Goal: Task Accomplishment & Management: Complete application form

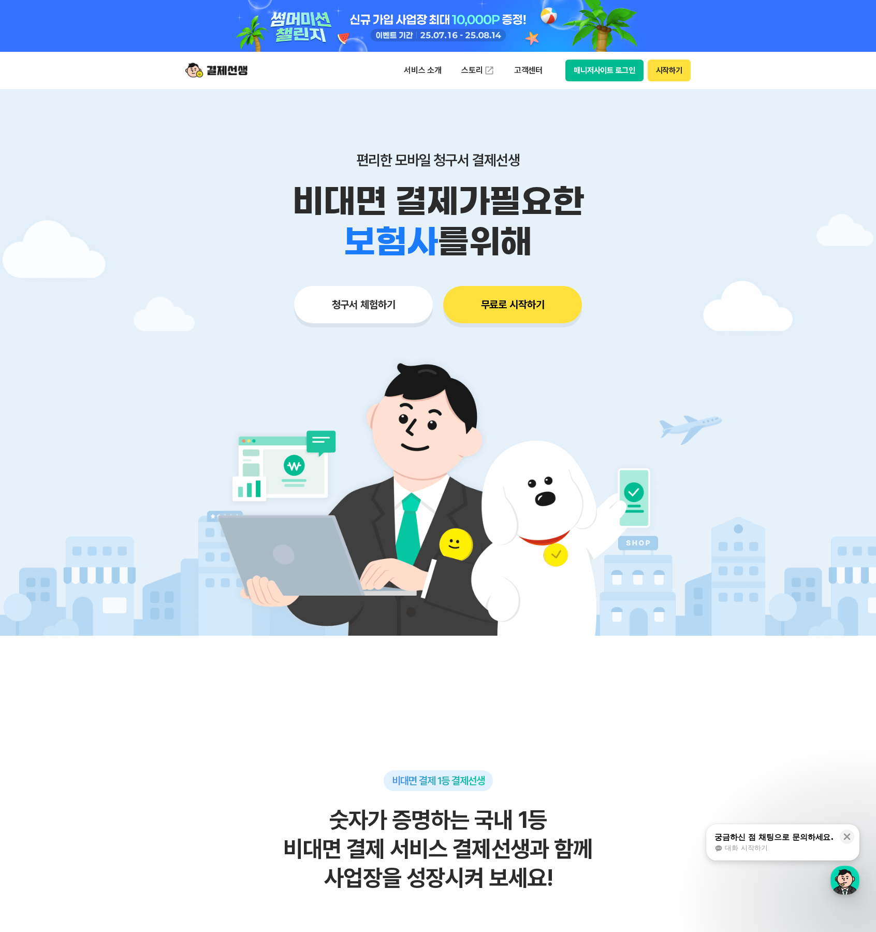
click at [617, 71] on button "매니저사이트 로그인" at bounding box center [605, 71] width 78 height 22
click at [675, 71] on button "시작하기" at bounding box center [669, 71] width 43 height 22
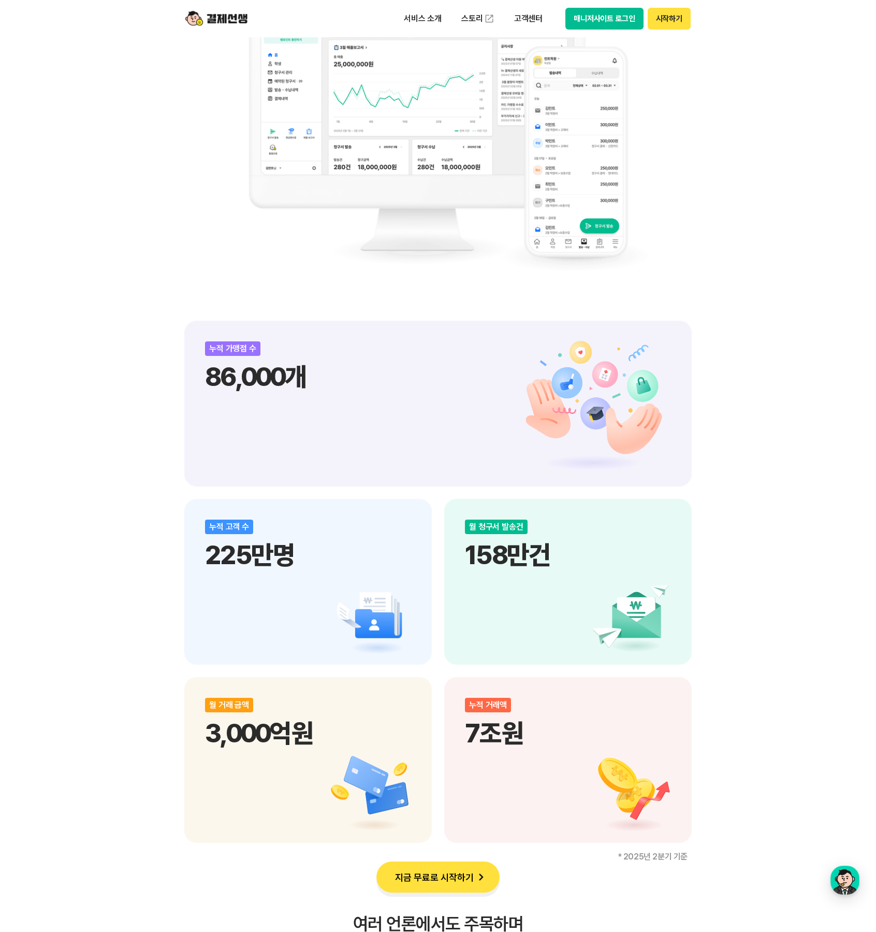
scroll to position [932, 0]
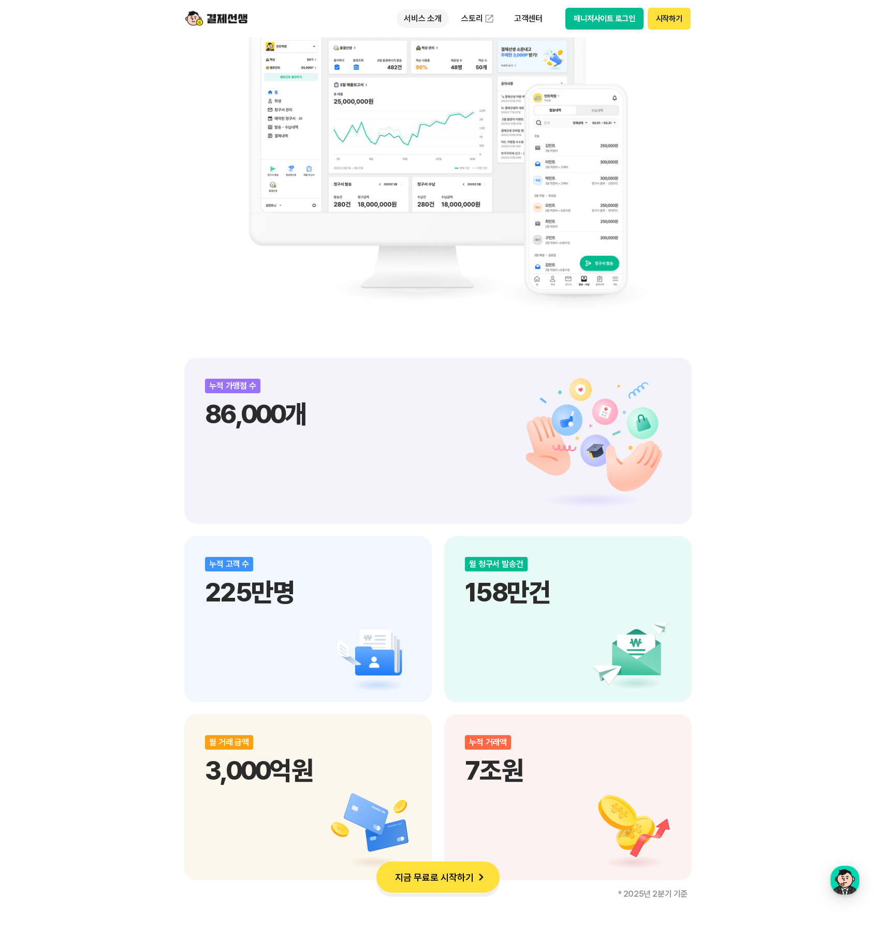
click at [420, 18] on p "서비스 소개" at bounding box center [423, 18] width 52 height 19
click at [731, 239] on div "비대면 결제 1등 결제선생 숫자가 증명하는 국내 1등 비대면 결제 서비스 결제선생과 함께 사업장을 성장시켜 보세요! 누적 가맹점 수 86,00…" at bounding box center [438, 616] width 876 height 1826
click at [219, 18] on img at bounding box center [216, 19] width 62 height 20
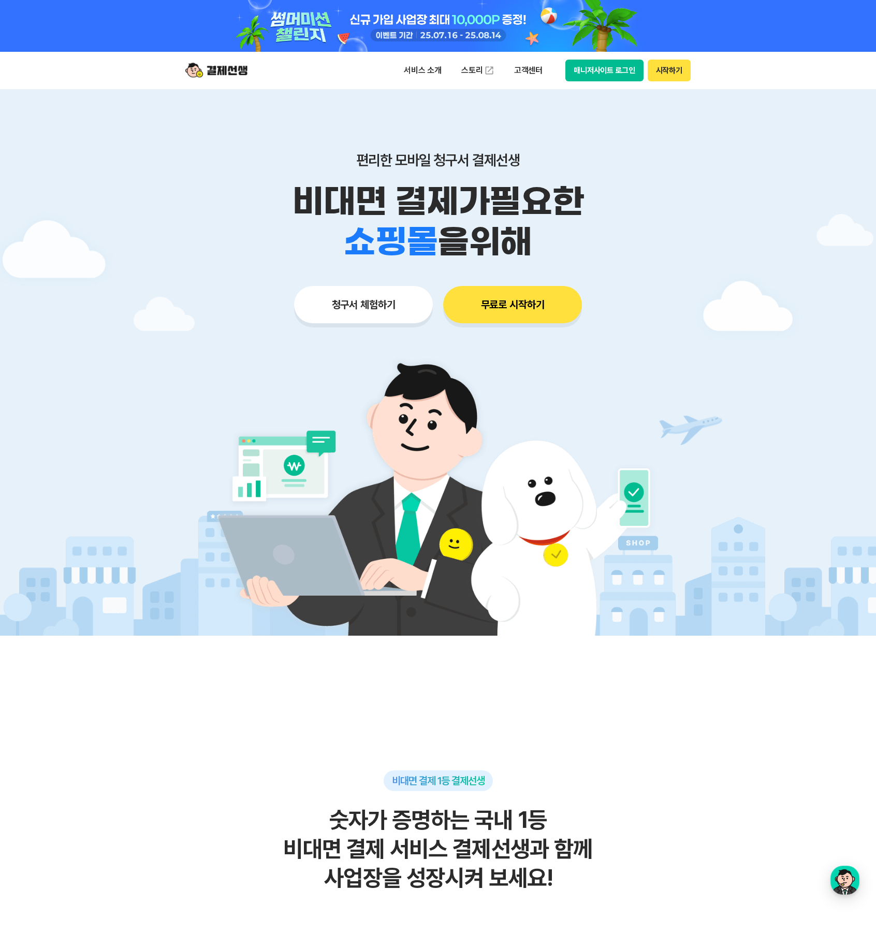
click at [365, 313] on button "청구서 체험하기" at bounding box center [363, 304] width 139 height 37
click at [610, 70] on button "매니저사이트 로그인" at bounding box center [605, 71] width 78 height 22
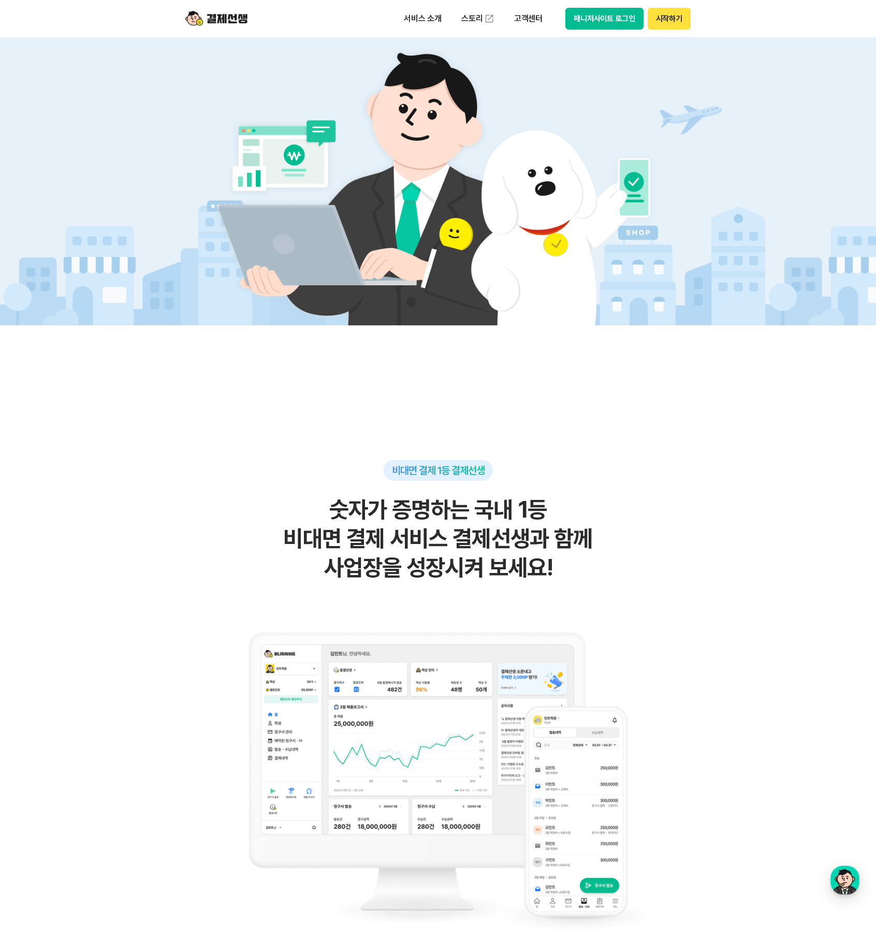
scroll to position [311, 0]
click at [472, 17] on link "스토리" at bounding box center [478, 18] width 48 height 21
click at [590, 16] on button "매니저사이트 로그인" at bounding box center [605, 19] width 78 height 22
